Goal: Check status: Check status

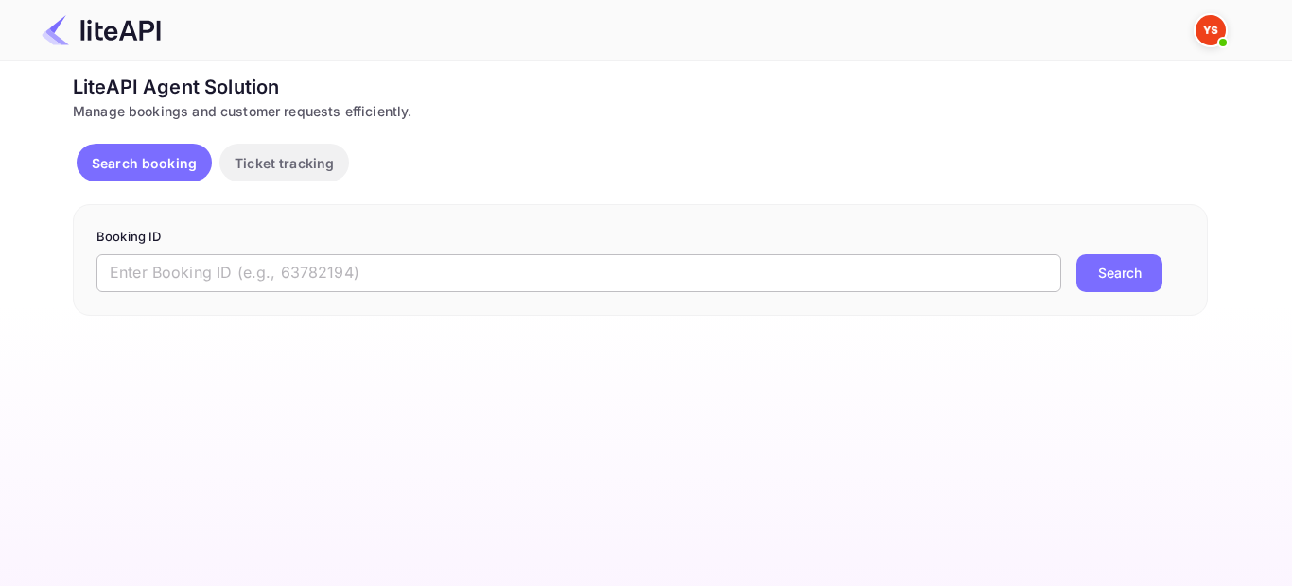
click at [497, 257] on input "text" at bounding box center [578, 273] width 965 height 38
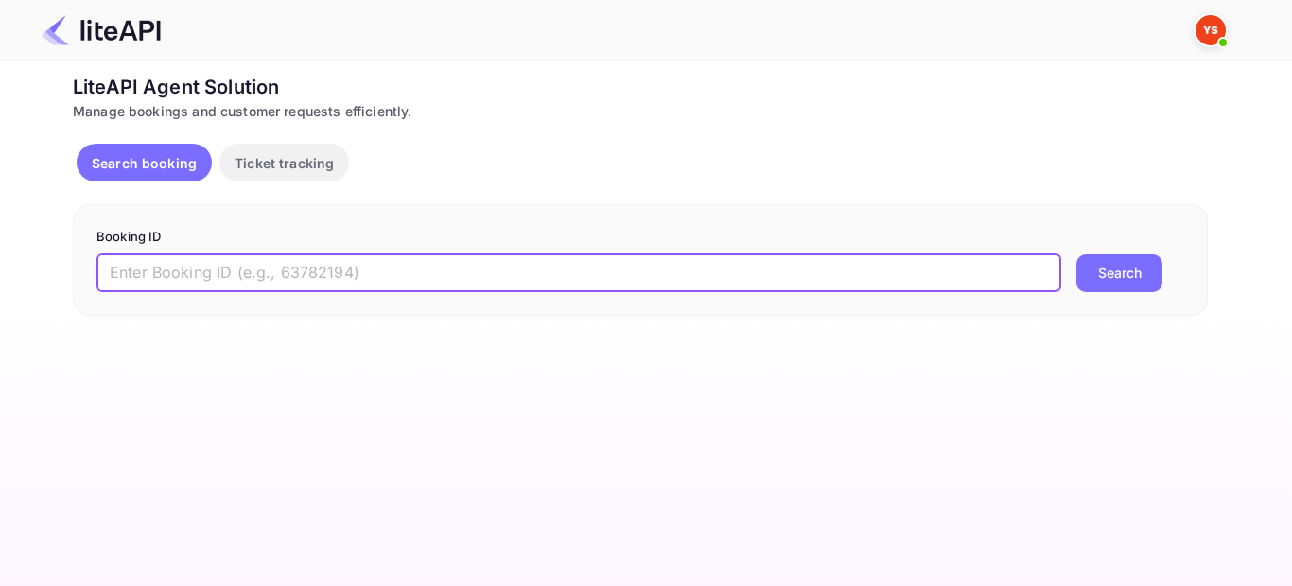
paste input "9140922"
type input "9140922"
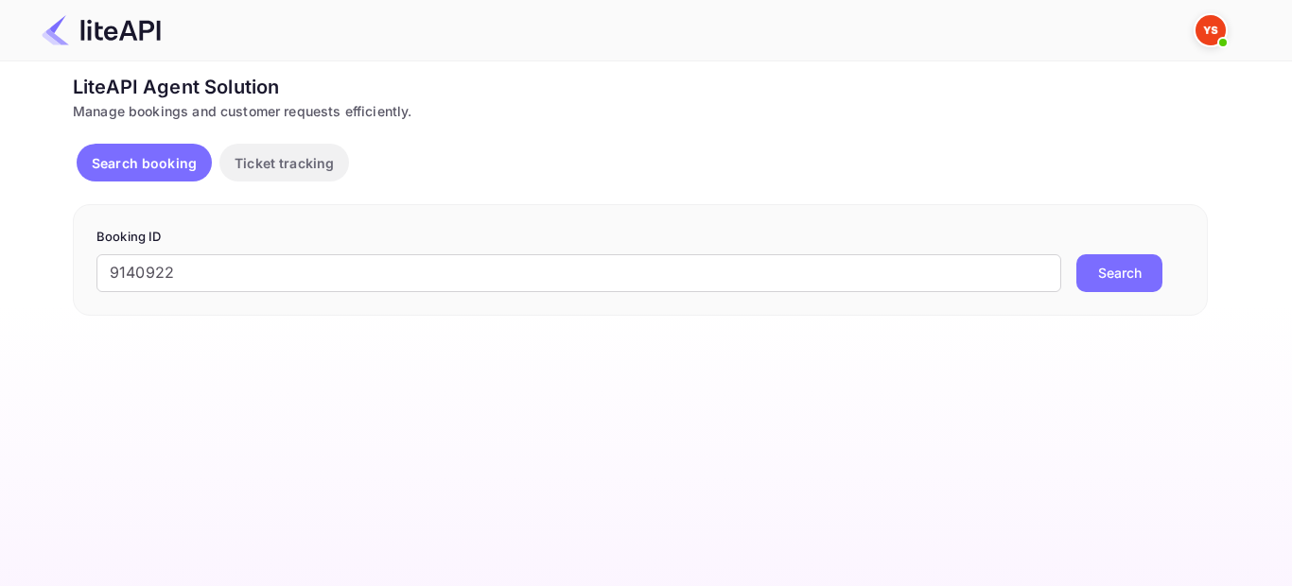
click at [1103, 280] on button "Search" at bounding box center [1120, 273] width 86 height 38
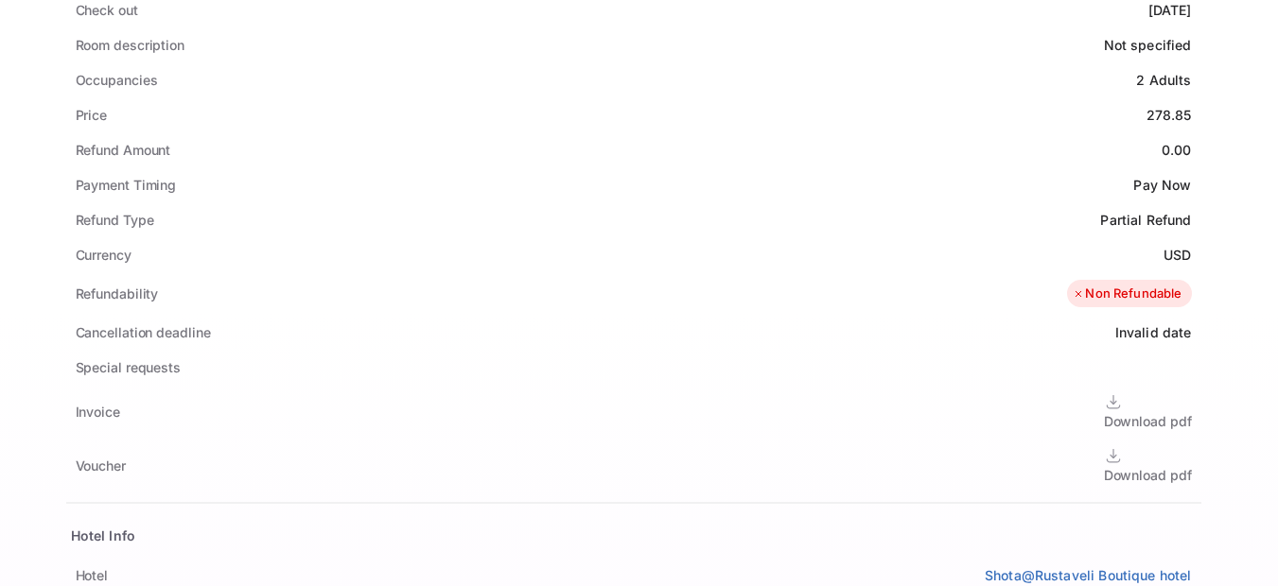
scroll to position [851, 0]
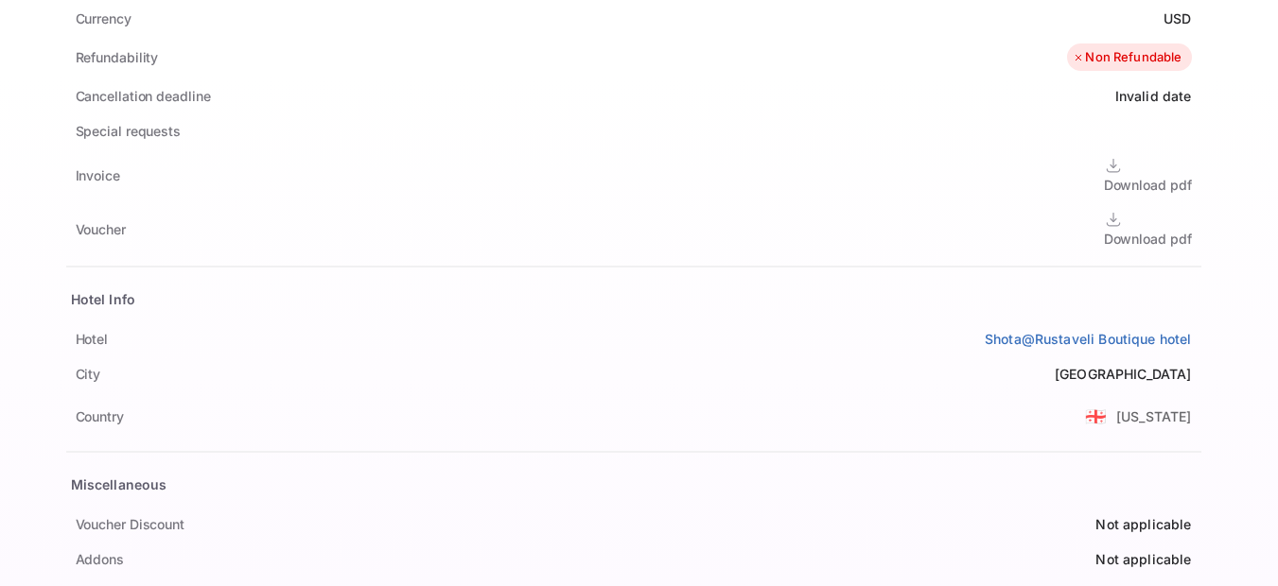
click at [1104, 229] on div "Download pdf" at bounding box center [1148, 239] width 88 height 20
click at [1104, 175] on div "Download pdf" at bounding box center [1148, 185] width 88 height 20
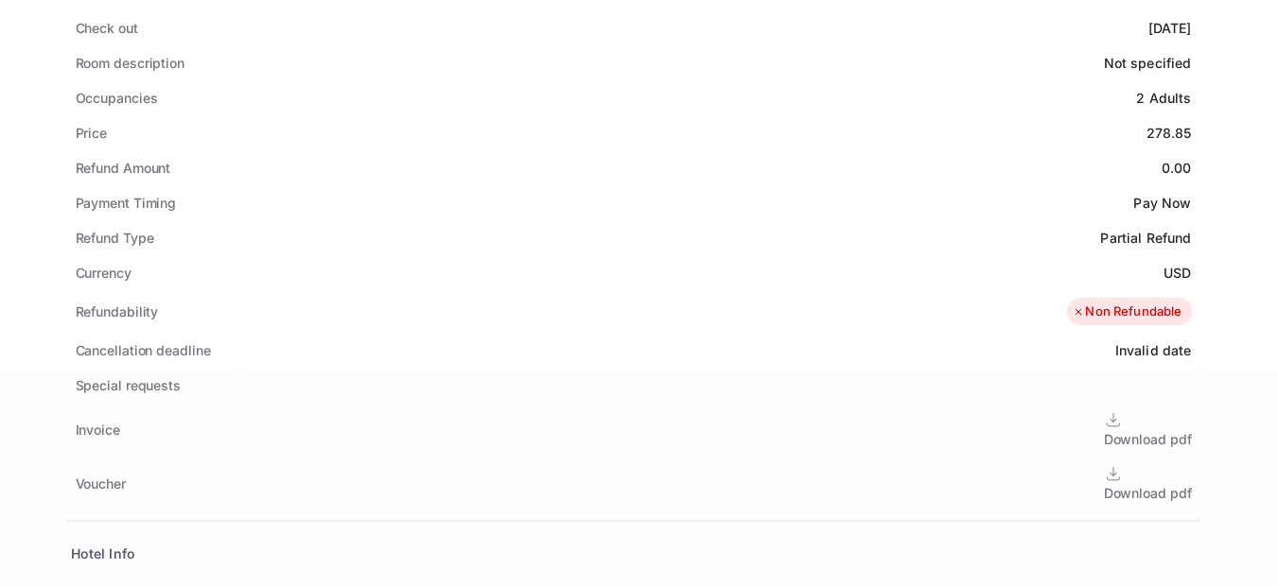
scroll to position [284, 0]
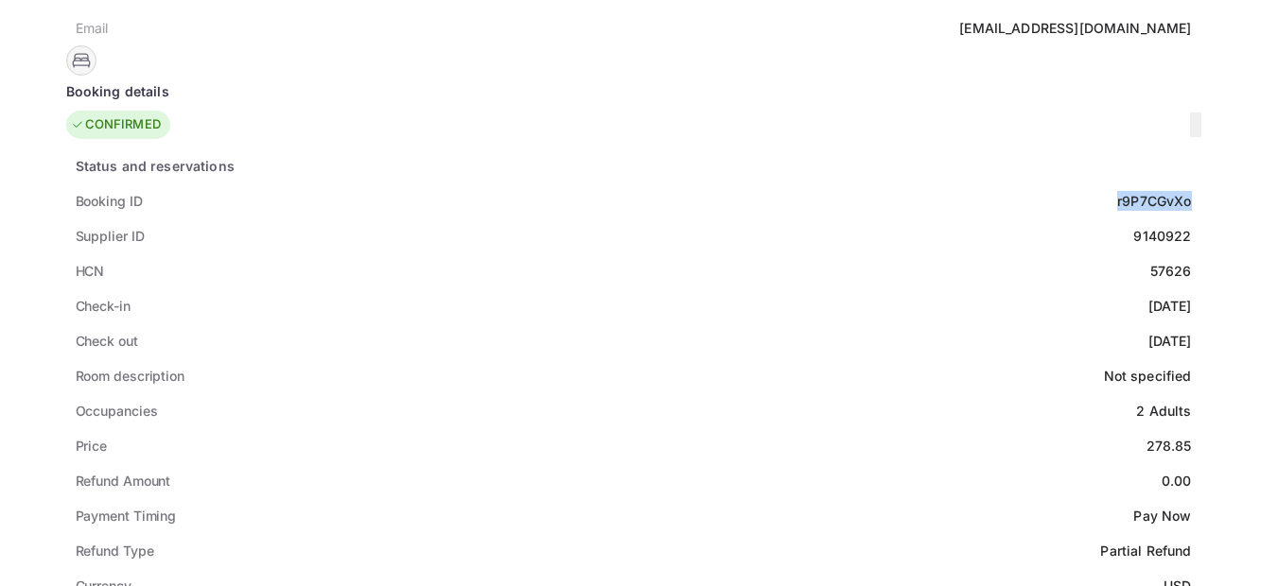
drag, startPoint x: 613, startPoint y: 178, endPoint x: 535, endPoint y: 183, distance: 77.7
click at [535, 184] on div "Booking ID r9P7CGvXo" at bounding box center [633, 201] width 1135 height 35
copy div "r9P7CGvXo"
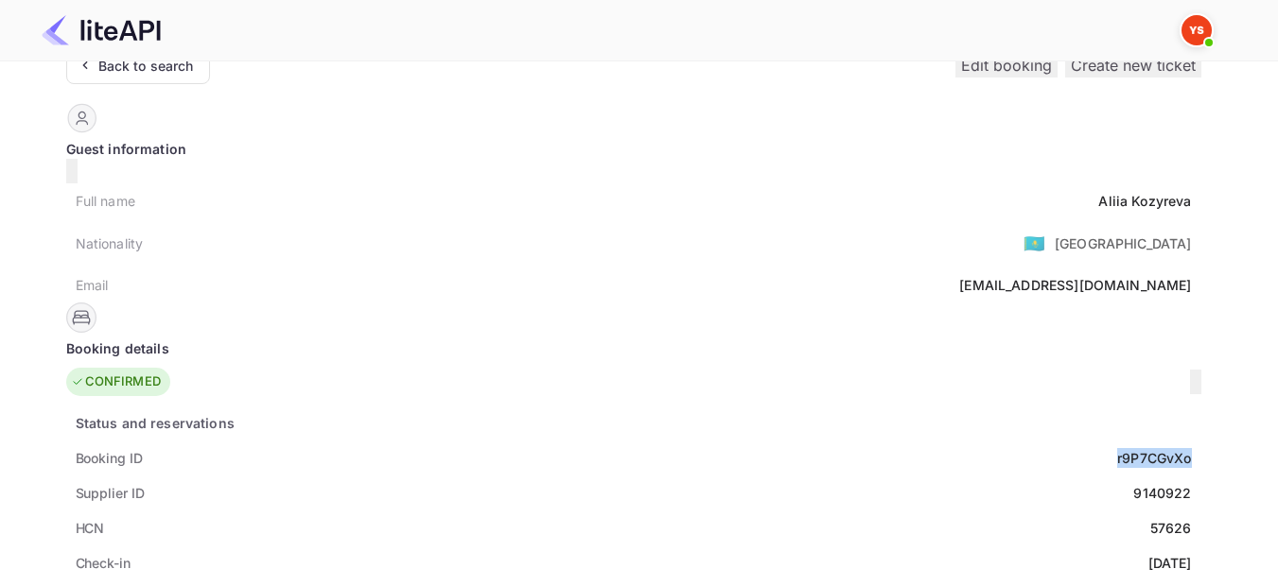
scroll to position [0, 0]
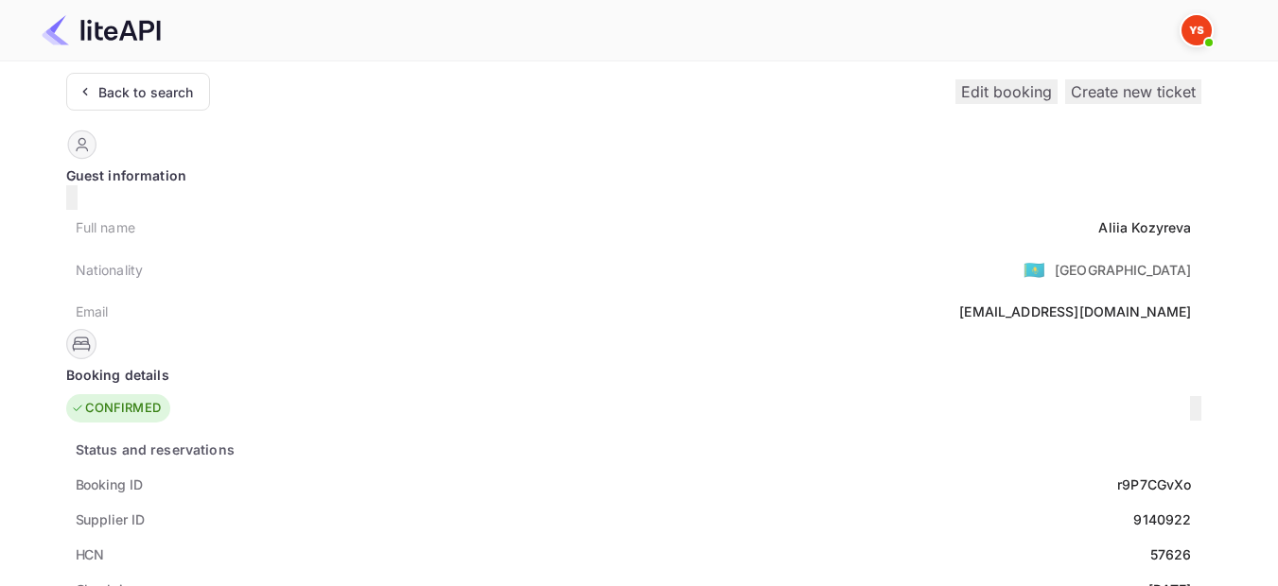
drag, startPoint x: 823, startPoint y: 249, endPoint x: 687, endPoint y: 246, distance: 136.2
copy div "Supplier ID: 9140922"
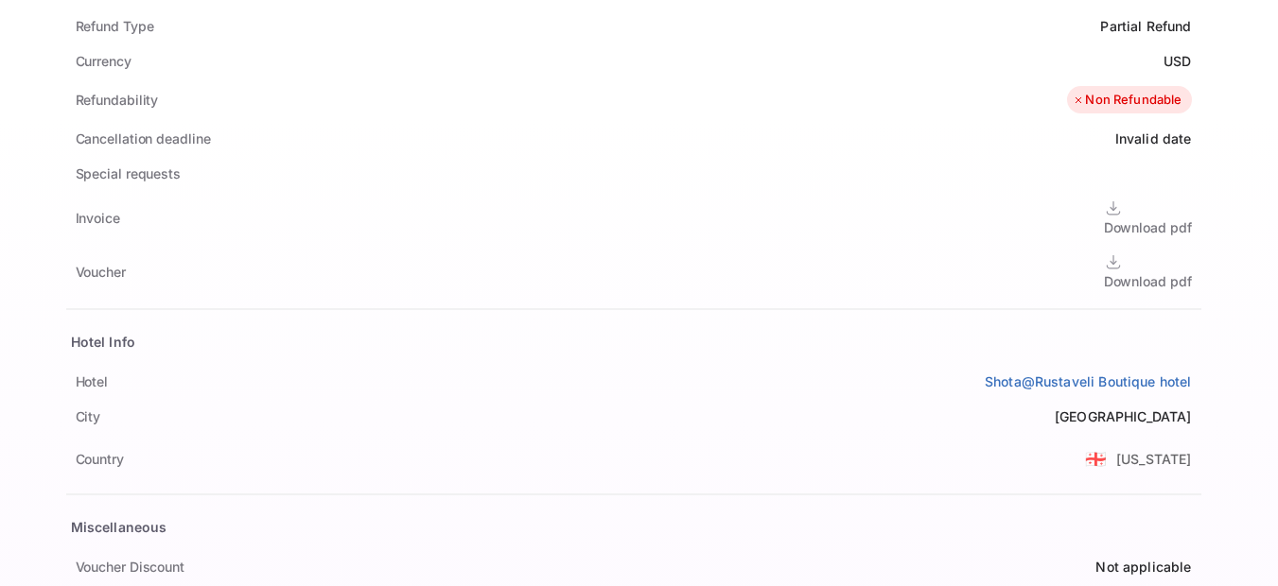
scroll to position [851, 0]
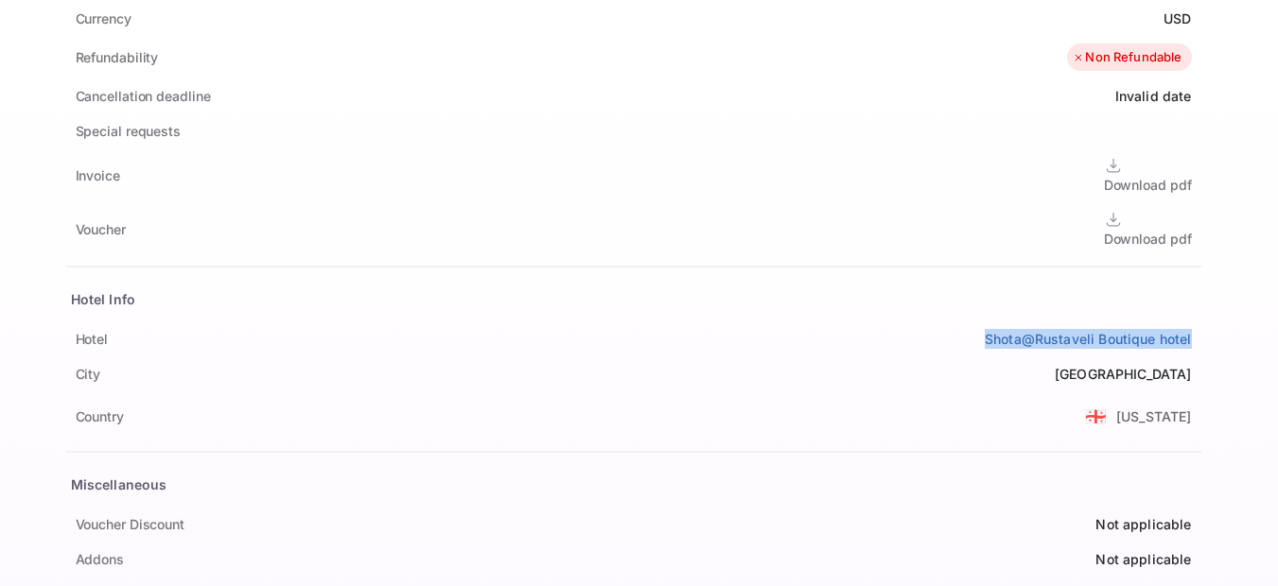
drag, startPoint x: 612, startPoint y: 316, endPoint x: 398, endPoint y: 320, distance: 213.8
click at [398, 322] on div "Hotel Shota@Rustaveli Boutique hotel" at bounding box center [633, 339] width 1135 height 35
copy link "Shota@Rustaveli Boutique hotel"
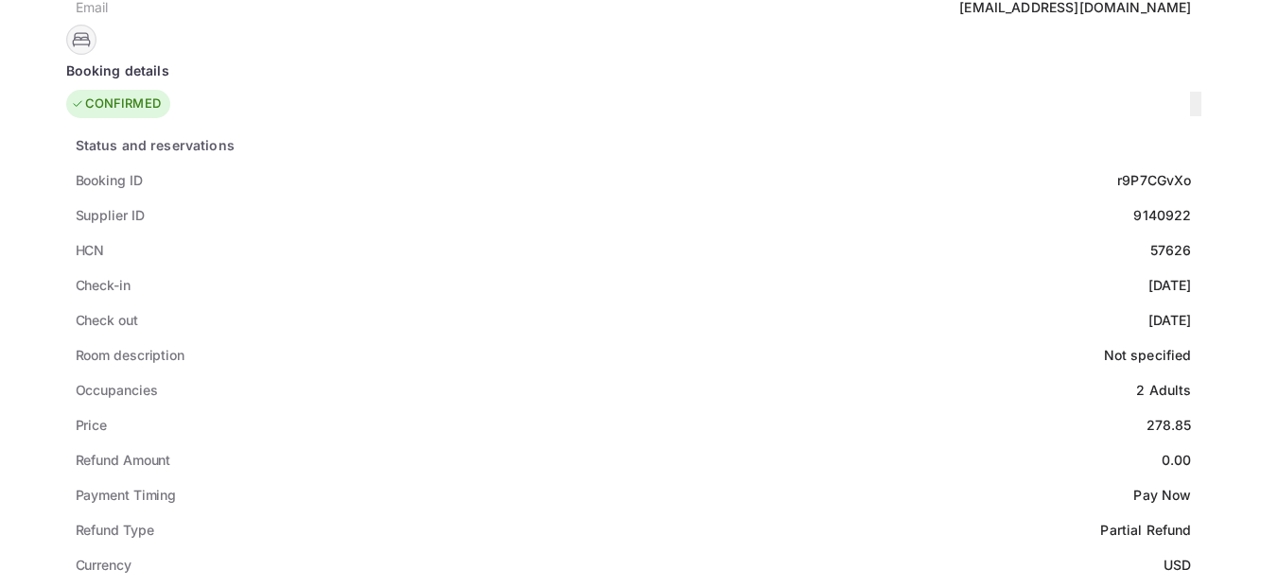
scroll to position [422, 0]
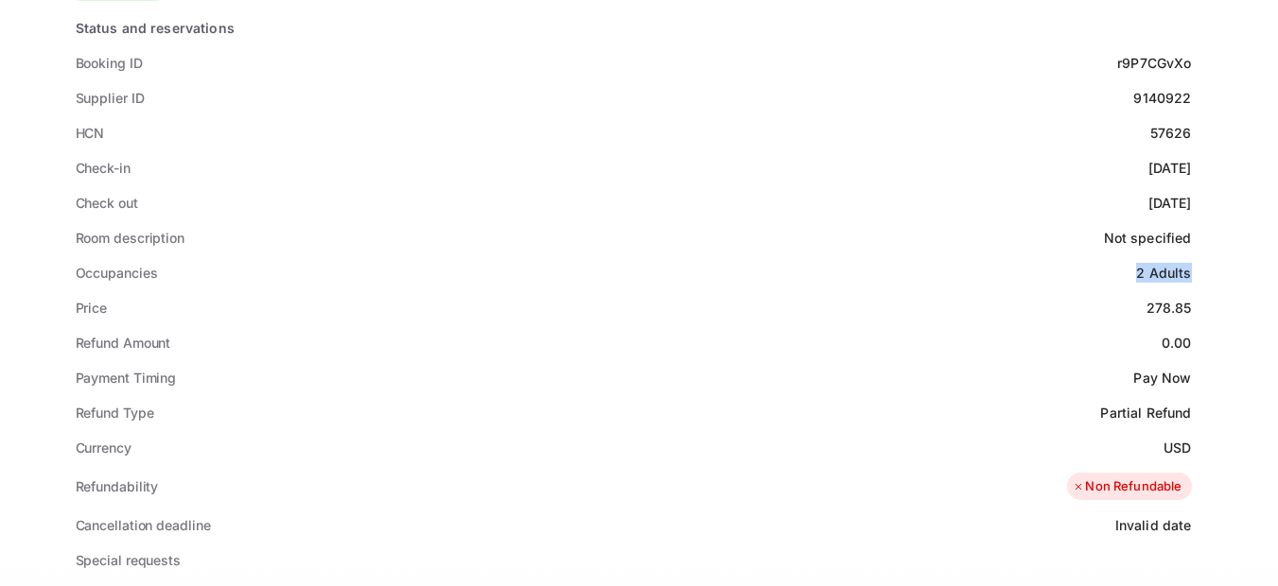
drag, startPoint x: 606, startPoint y: 252, endPoint x: 557, endPoint y: 256, distance: 49.4
click at [1136, 263] on div "2 Adults" at bounding box center [1163, 273] width 55 height 20
copy div "2 Adults"
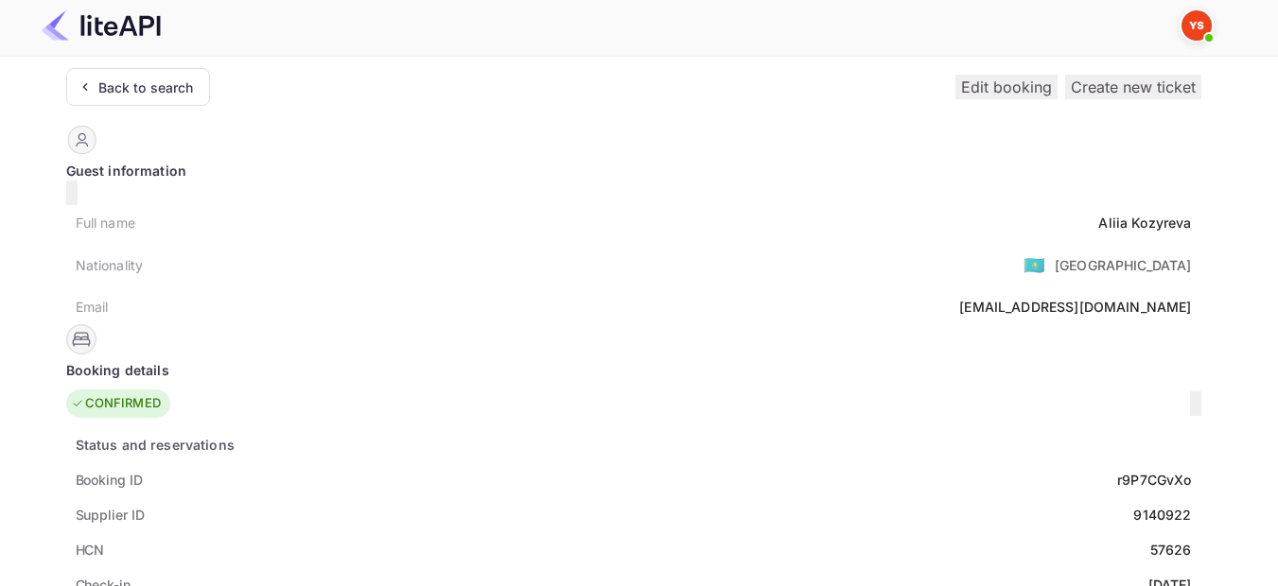
scroll to position [0, 0]
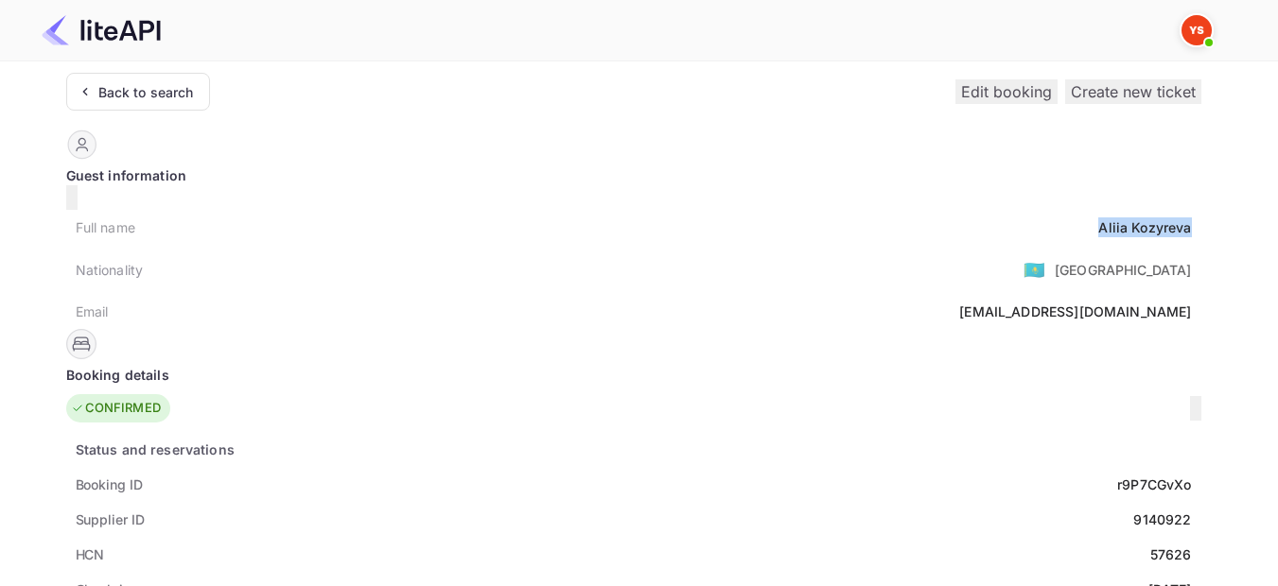
drag, startPoint x: 611, startPoint y: 217, endPoint x: 517, endPoint y: 215, distance: 93.7
click at [517, 215] on div "Full name [PERSON_NAME]" at bounding box center [633, 227] width 1135 height 35
copy div "[PERSON_NAME]"
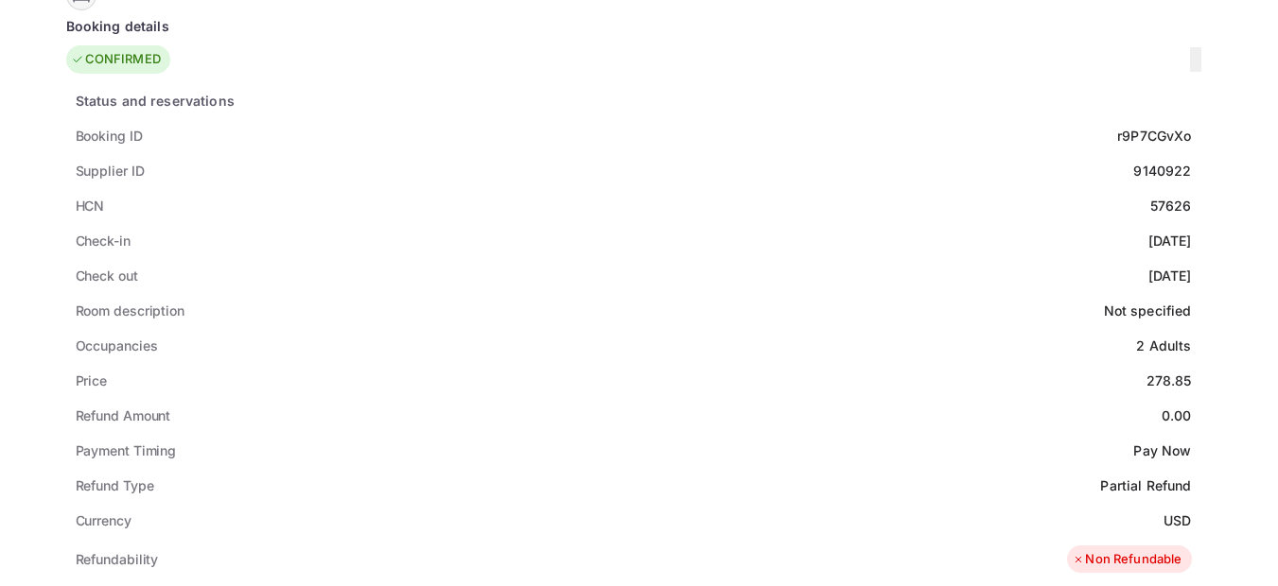
scroll to position [378, 0]
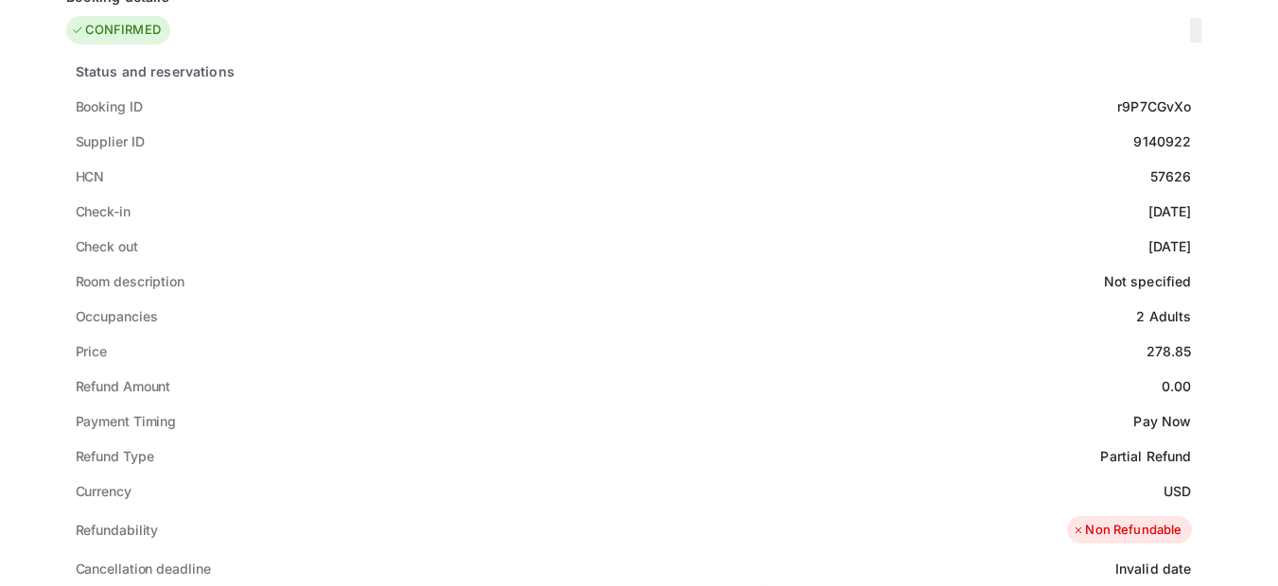
drag, startPoint x: 612, startPoint y: 186, endPoint x: 532, endPoint y: 185, distance: 80.4
click at [532, 194] on div "Check-in [DATE]" at bounding box center [633, 211] width 1135 height 35
copy div "[DATE]"
drag, startPoint x: 614, startPoint y: 218, endPoint x: 532, endPoint y: 224, distance: 82.6
click at [527, 229] on div "Check out [DATE]" at bounding box center [633, 246] width 1135 height 35
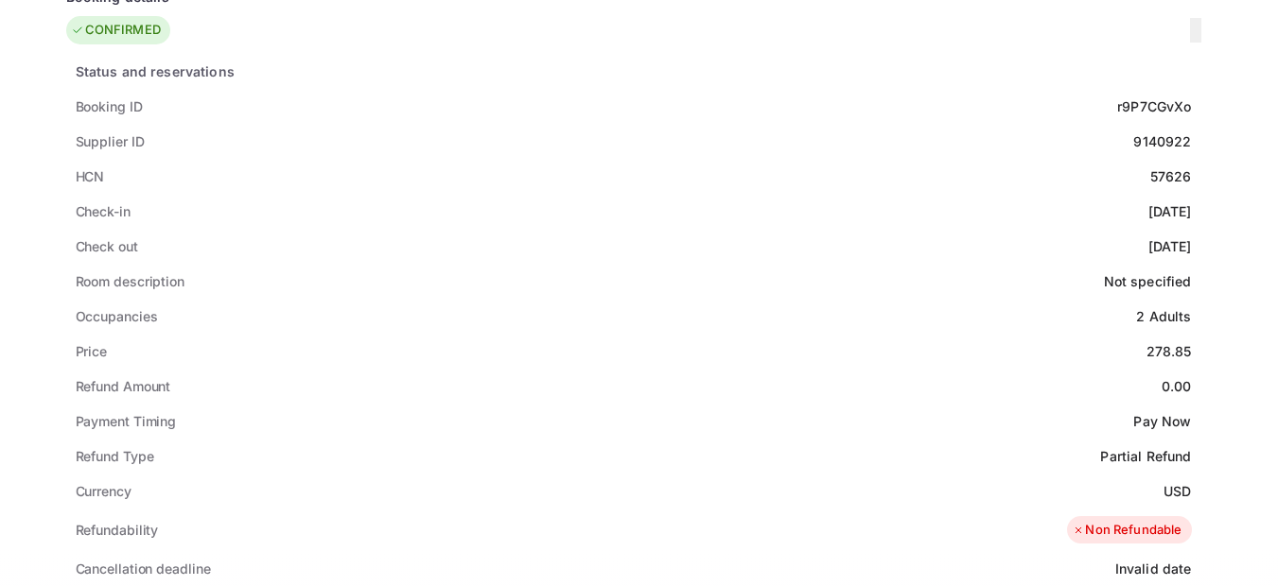
copy div "[DATE]"
